Goal: Task Accomplishment & Management: Complete application form

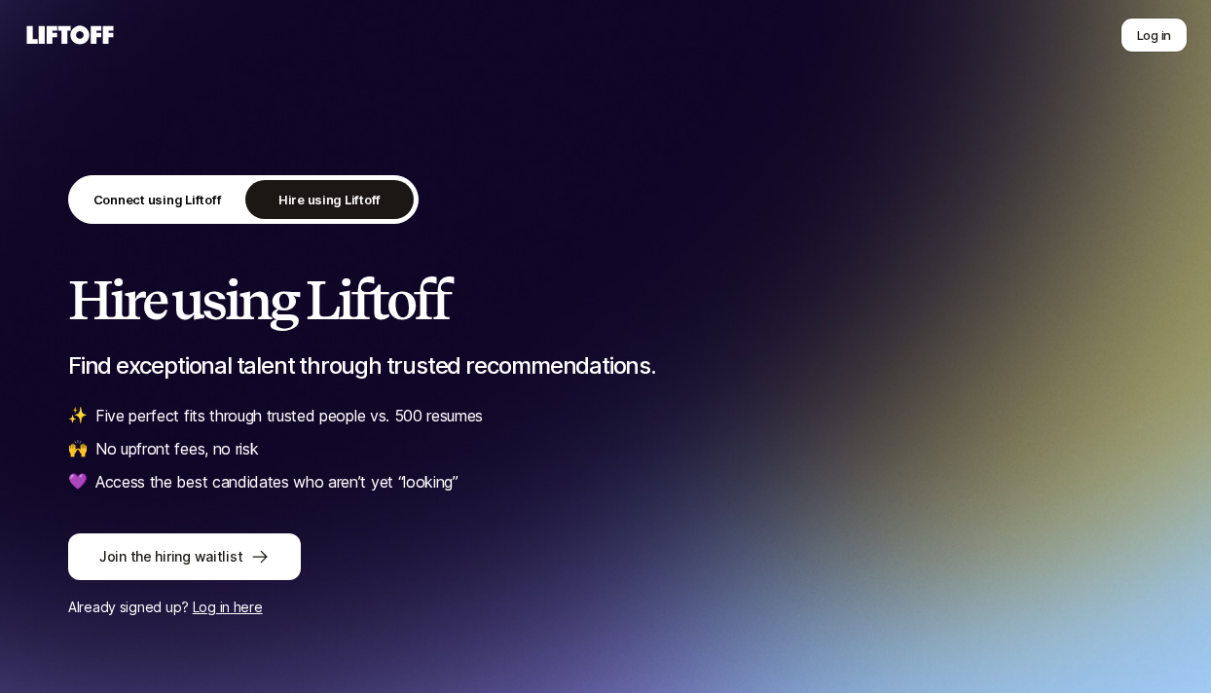
click at [686, 117] on div "Connect using Liftoff Hire using Liftoff Hire using Liftoff Find exceptional ta…" at bounding box center [605, 397] width 1211 height 794
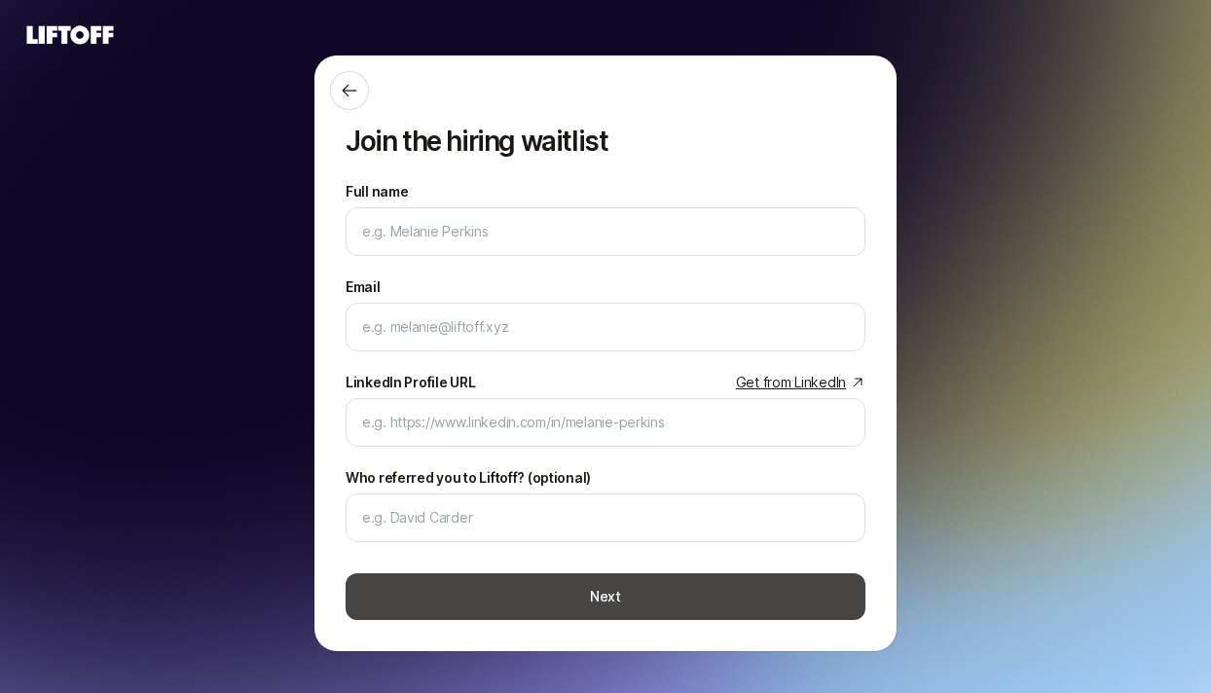
click at [644, 603] on button "Next" at bounding box center [605, 596] width 520 height 47
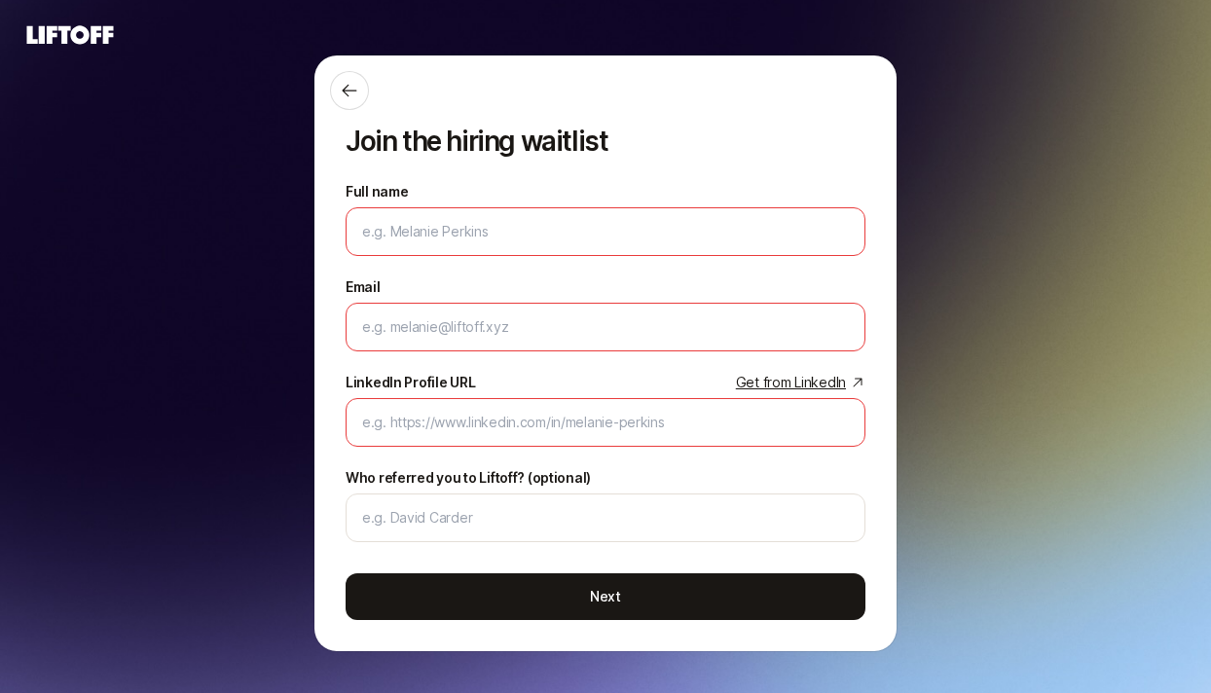
click at [699, 157] on div "Join the hiring waitlist Full name We'll use as your preferred name. Change Pre…" at bounding box center [605, 353] width 582 height 596
